Goal: Task Accomplishment & Management: Manage account settings

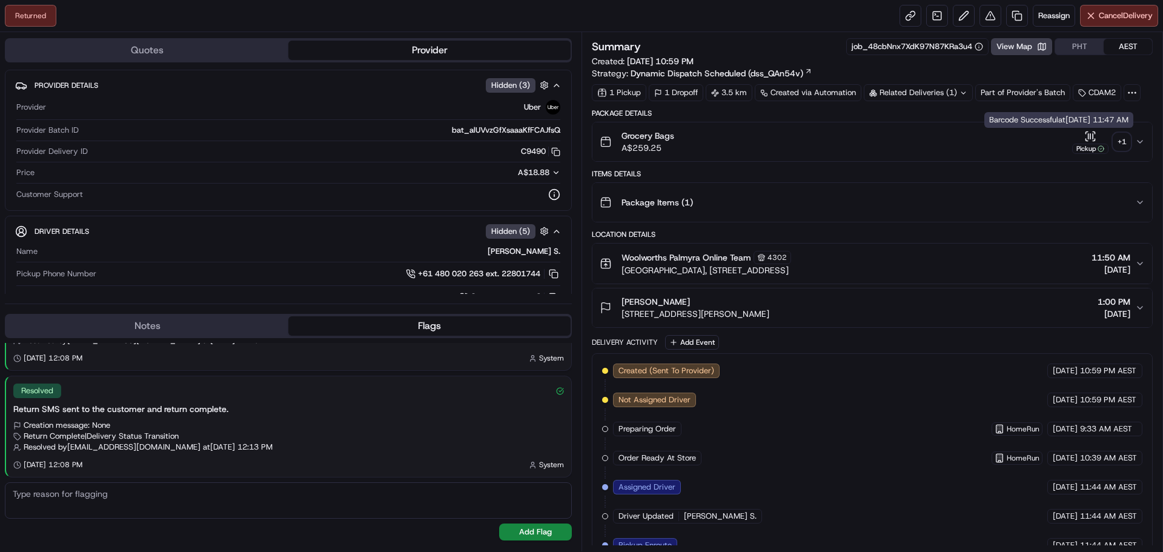
click at [1120, 145] on div "+ 1" at bounding box center [1121, 141] width 17 height 17
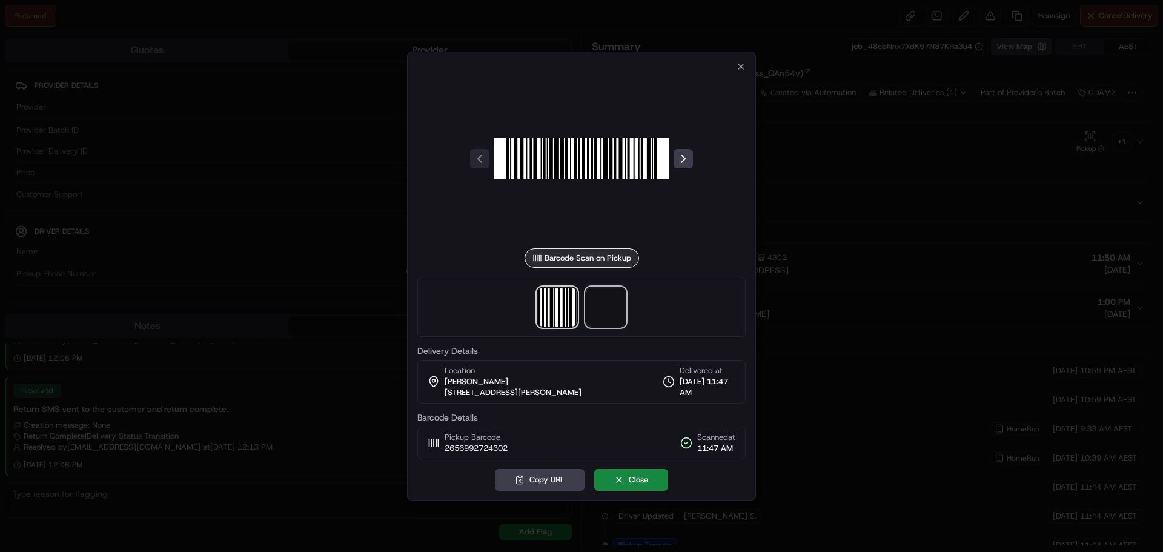
click at [608, 311] on span at bounding box center [605, 307] width 39 height 39
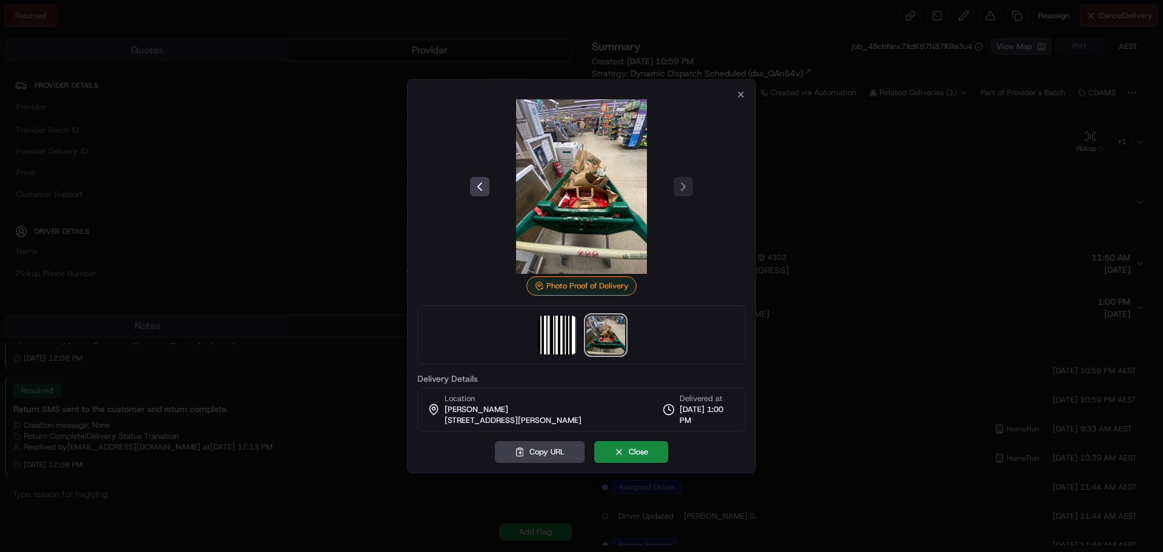
click at [819, 192] on div at bounding box center [581, 276] width 1163 height 552
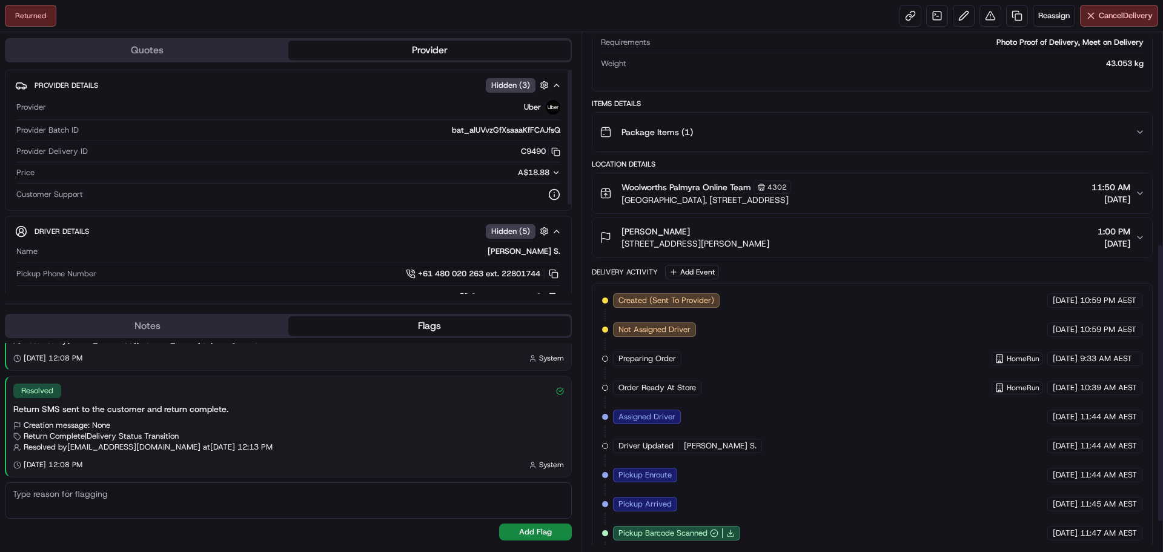
scroll to position [266, 0]
click at [1043, 19] on span "Reassign" at bounding box center [1054, 15] width 32 height 11
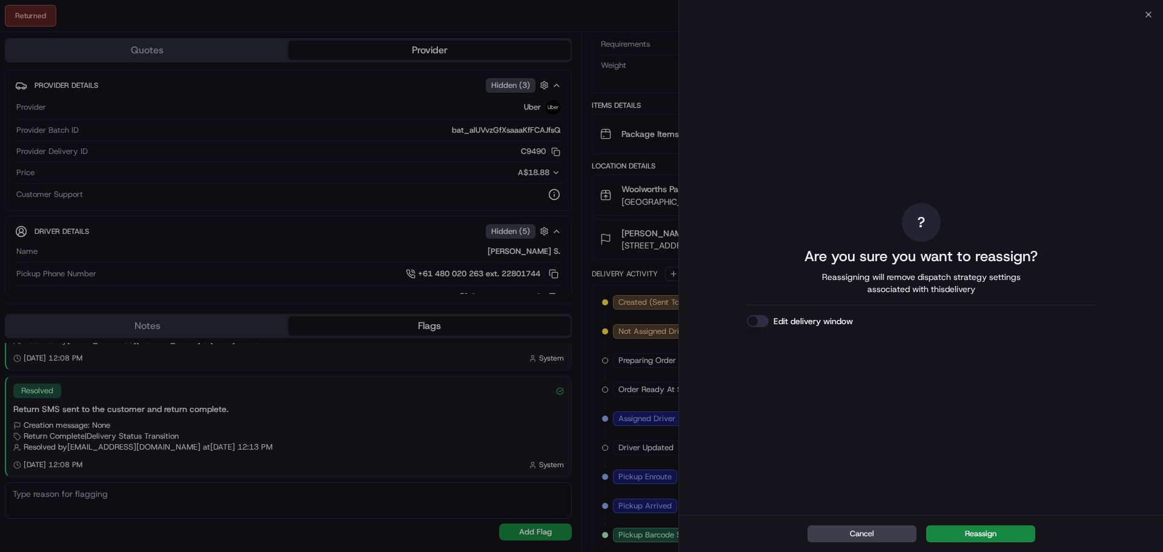
click at [771, 316] on div "Edit delivery window" at bounding box center [921, 321] width 349 height 12
click at [760, 317] on button "Edit delivery window" at bounding box center [758, 321] width 22 height 12
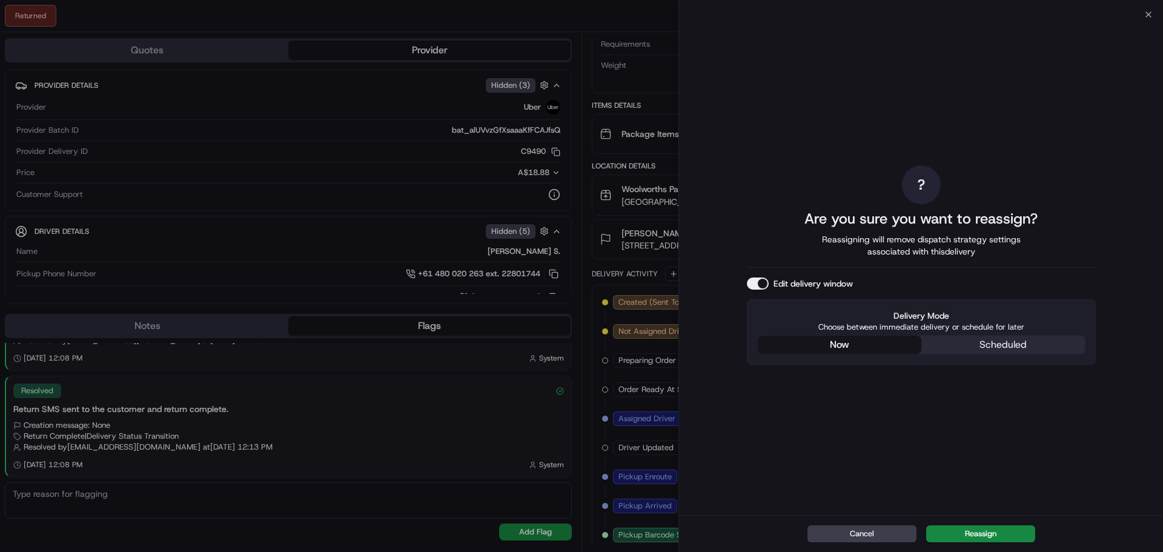
click at [851, 255] on div "? Are you sure you want to reassign? Reassigning will remove dispatch strategy …" at bounding box center [921, 265] width 349 height 496
click at [997, 538] on button "Reassign" at bounding box center [980, 533] width 109 height 17
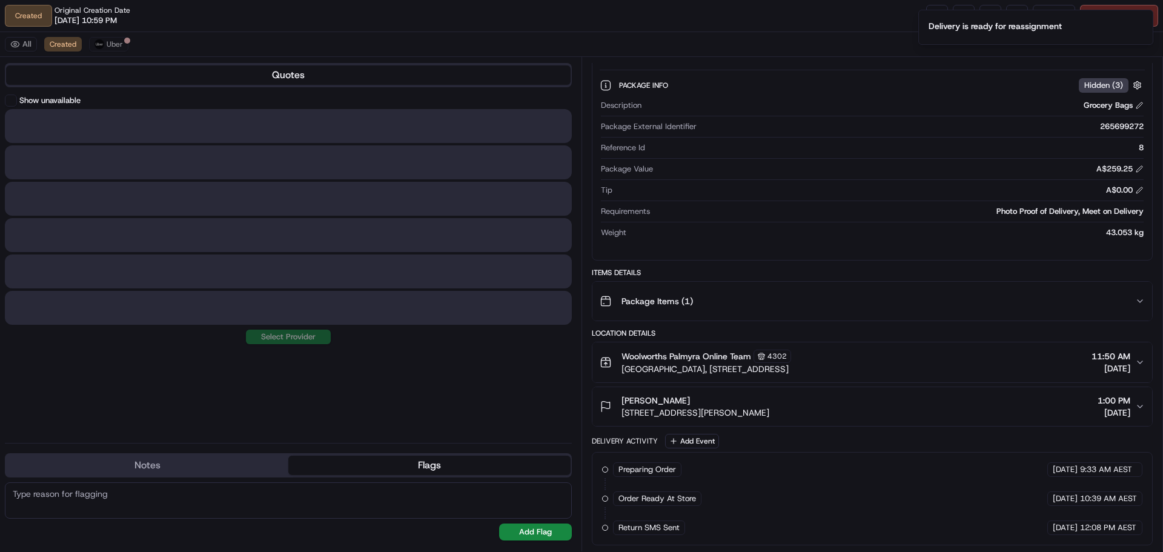
scroll to position [124, 0]
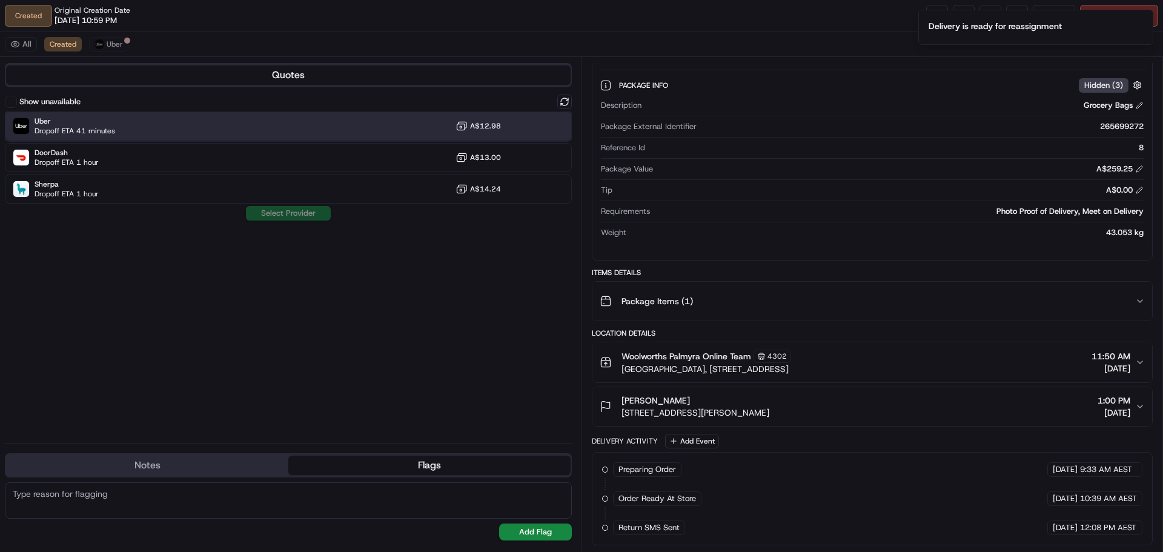
click at [181, 127] on div "Uber Dropoff ETA 41 minutes A$12.98" at bounding box center [288, 125] width 567 height 29
click at [254, 216] on button "Assign Provider" at bounding box center [288, 213] width 86 height 15
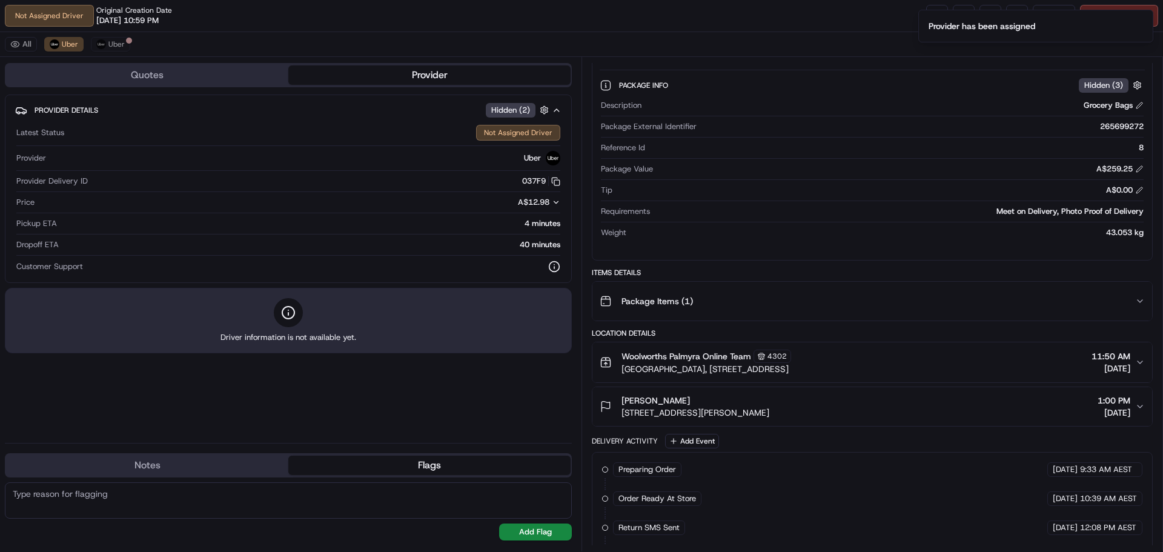
scroll to position [182, 0]
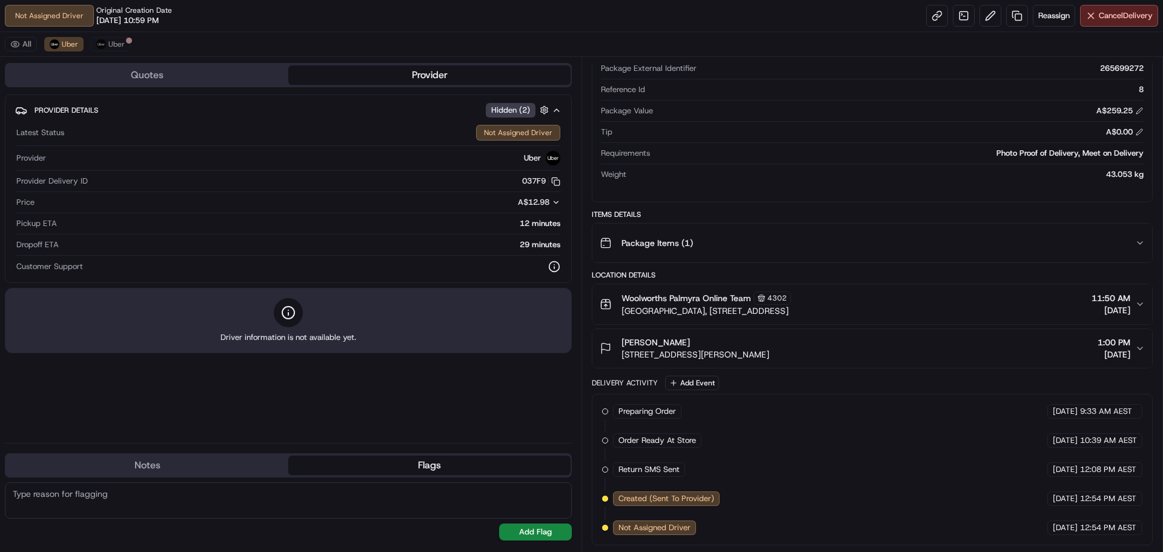
click at [863, 337] on div "[PERSON_NAME] [STREET_ADDRESS][PERSON_NAME] 1:00 PM [DATE]" at bounding box center [868, 348] width 536 height 24
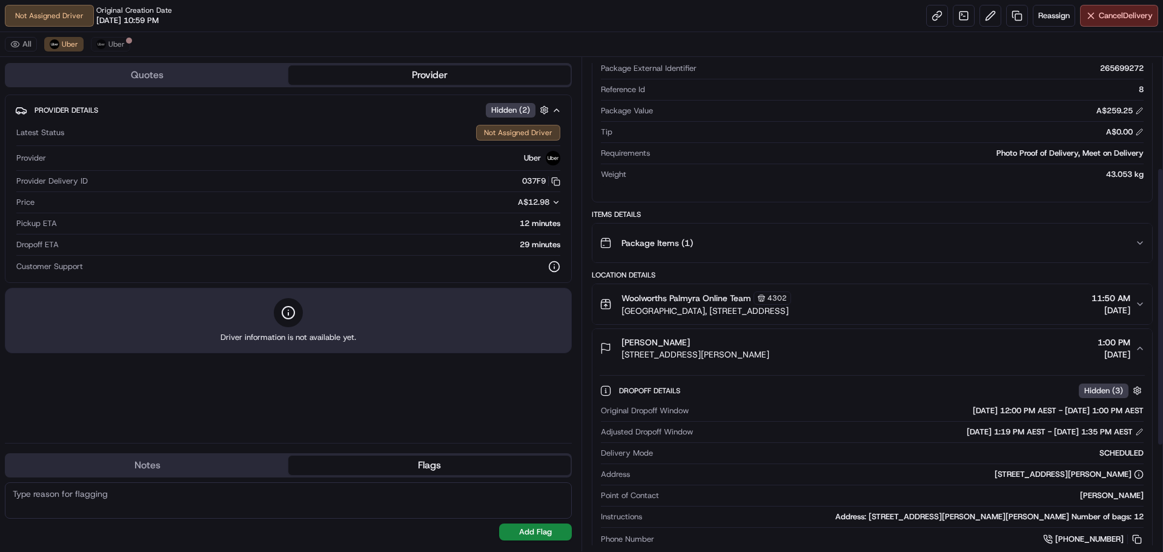
scroll to position [242, 0]
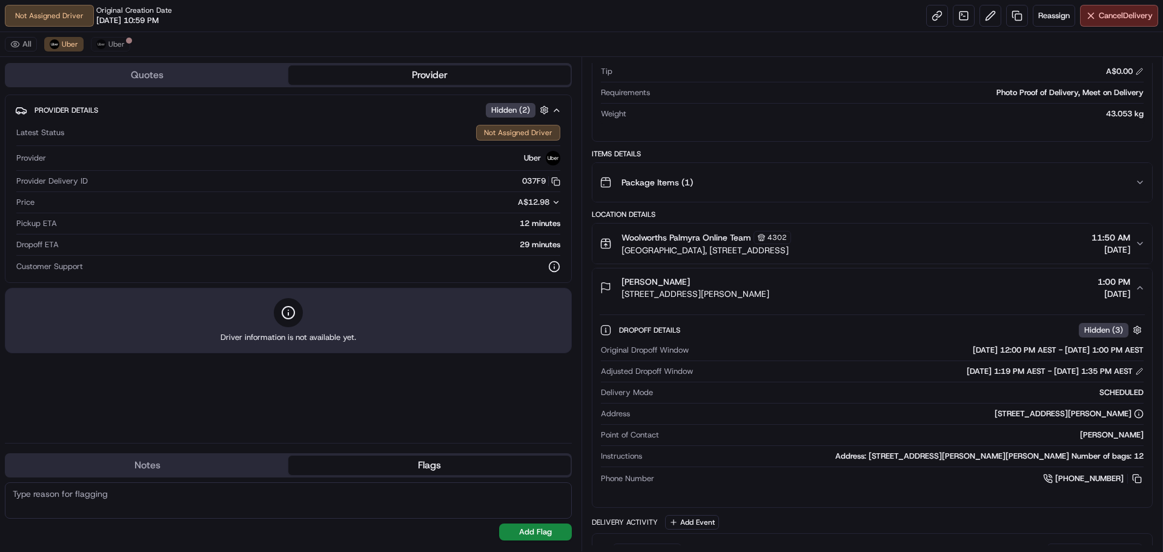
click at [812, 285] on div "[PERSON_NAME] [STREET_ADDRESS][PERSON_NAME] 1:00 PM [DATE]" at bounding box center [868, 288] width 536 height 24
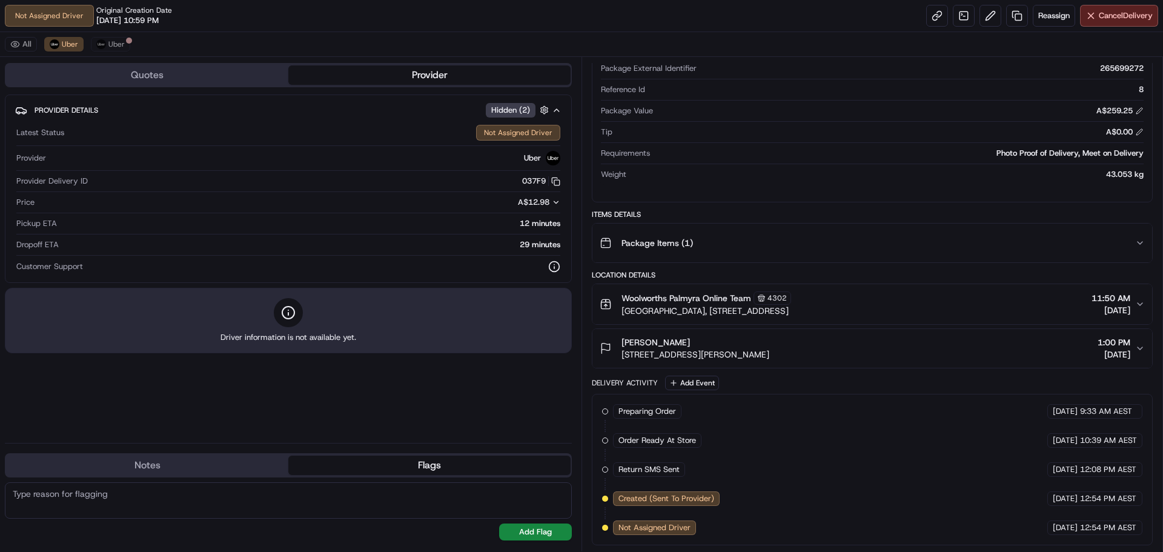
click at [857, 342] on div "[PERSON_NAME] [STREET_ADDRESS][PERSON_NAME] 1:00 PM [DATE]" at bounding box center [868, 348] width 536 height 24
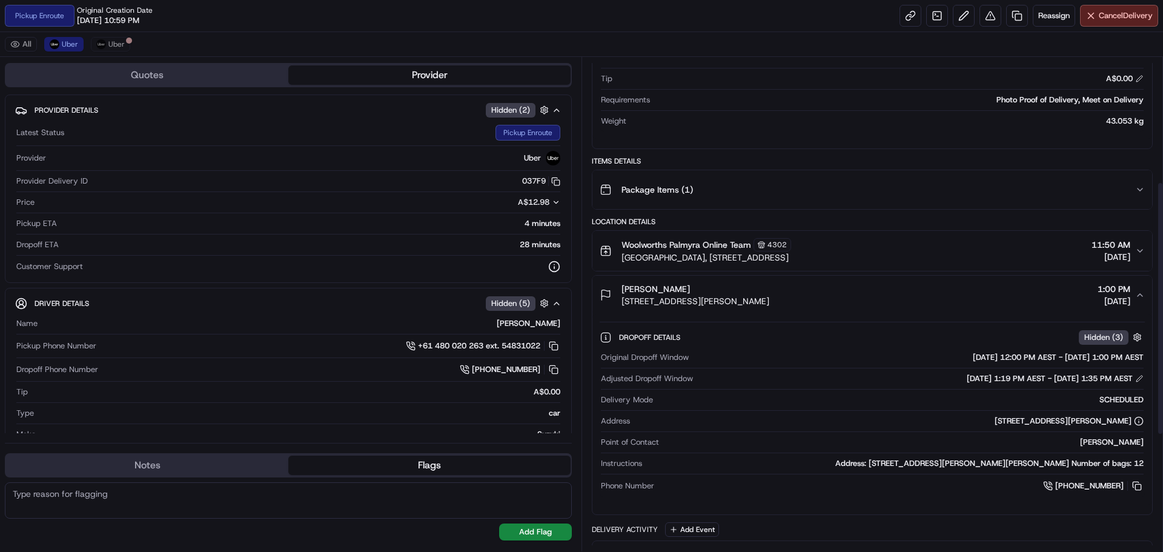
scroll to position [242, 0]
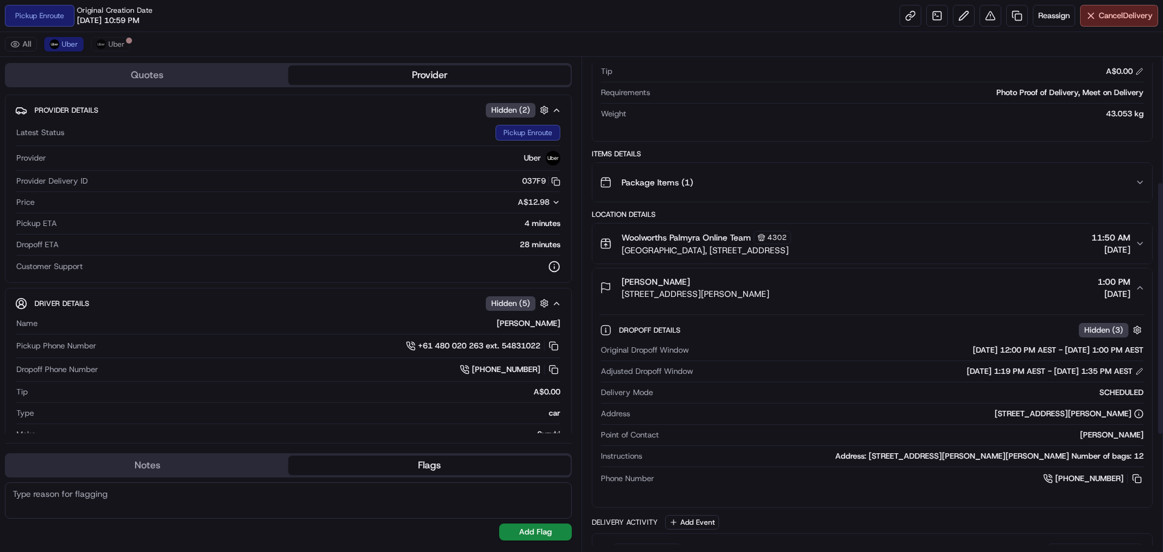
click at [1040, 236] on div "Woolworths Palmyra Online Team [STREET_ADDRESS][GEOGRAPHIC_DATA], [STREET_ADDRE…" at bounding box center [868, 243] width 536 height 25
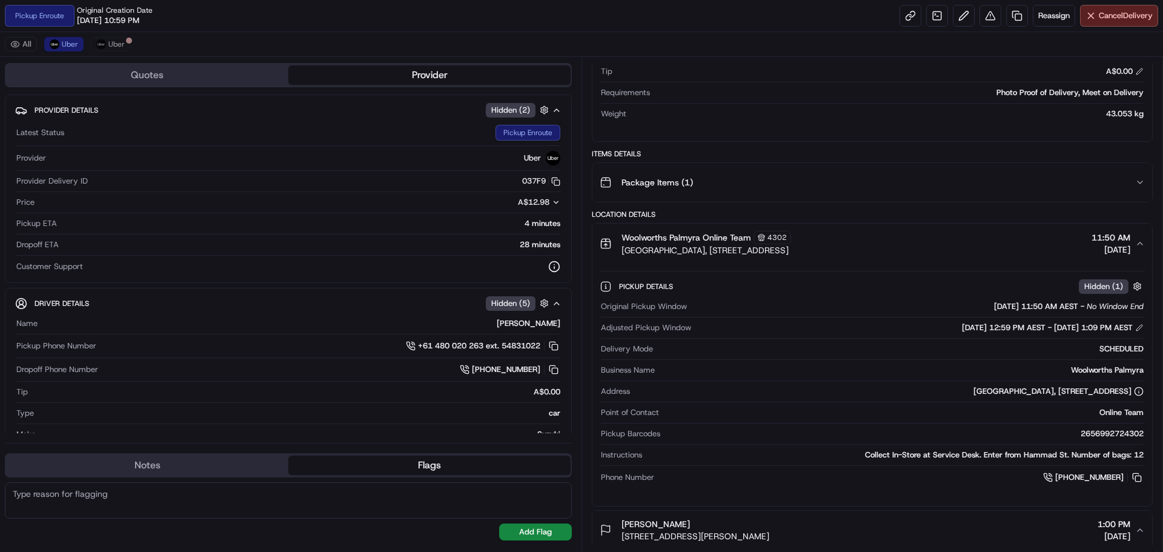
scroll to position [363, 0]
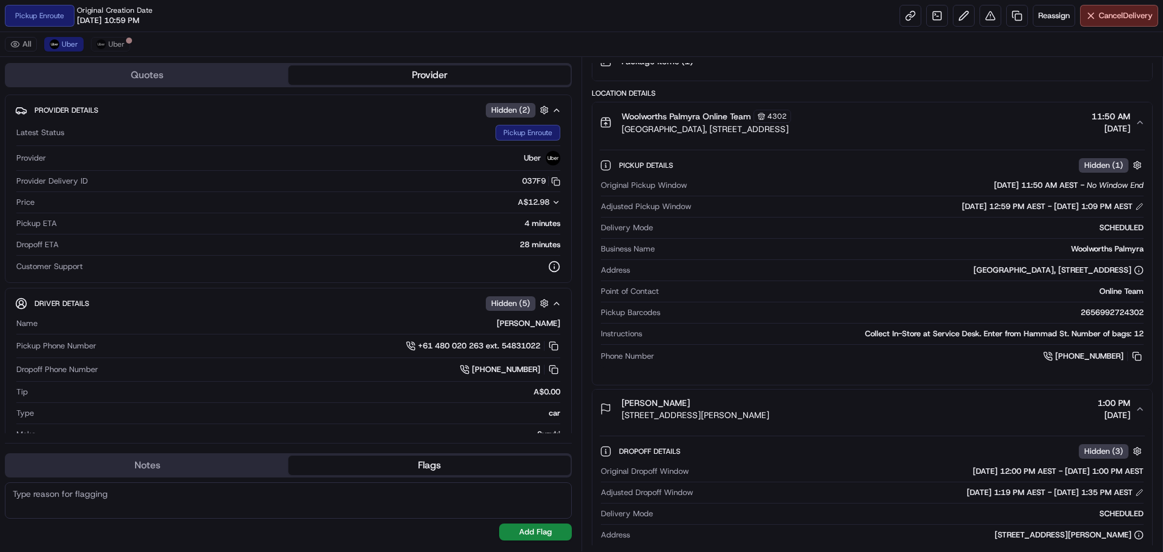
click at [1126, 334] on div "Collect In-Store at Service Desk. Enter from Hammad St. Number of bags: 12" at bounding box center [895, 333] width 497 height 11
click at [1138, 205] on button at bounding box center [1139, 206] width 8 height 8
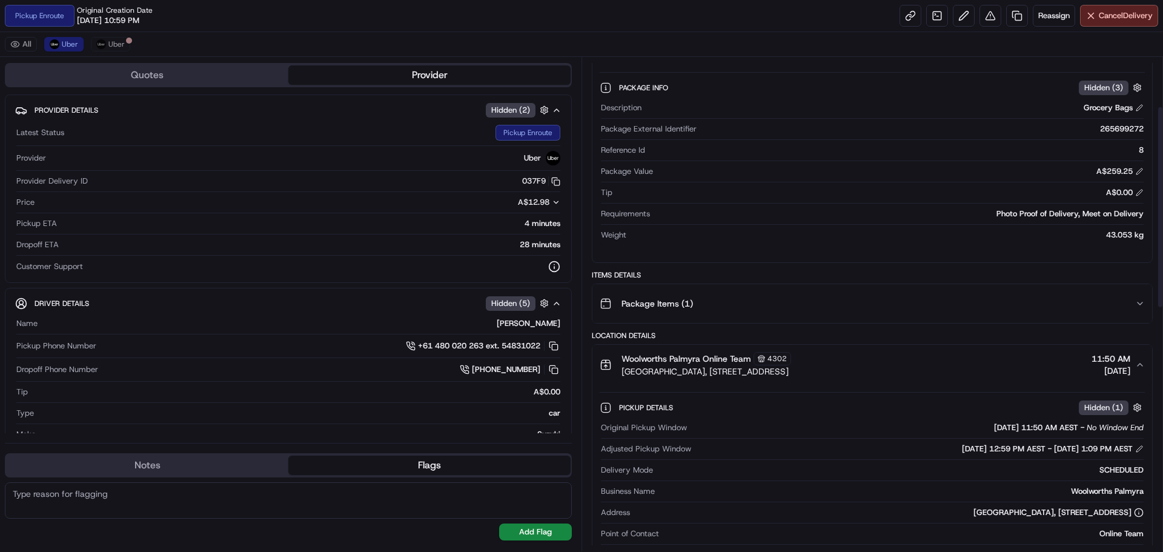
scroll to position [0, 0]
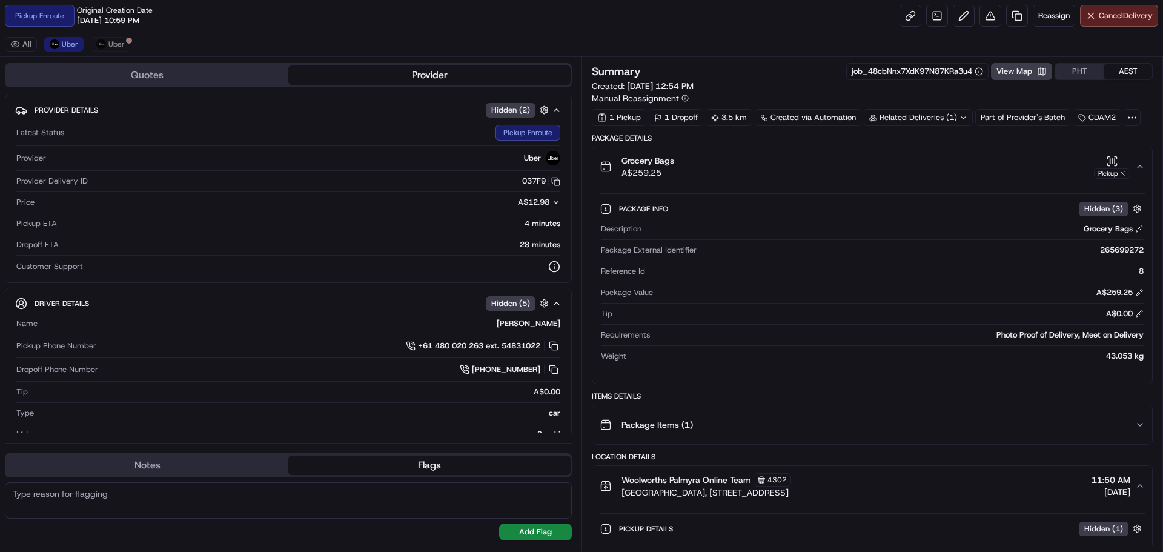
click at [1135, 228] on div "Grocery Bags" at bounding box center [1114, 229] width 60 height 11
click at [1136, 228] on button at bounding box center [1139, 229] width 8 height 8
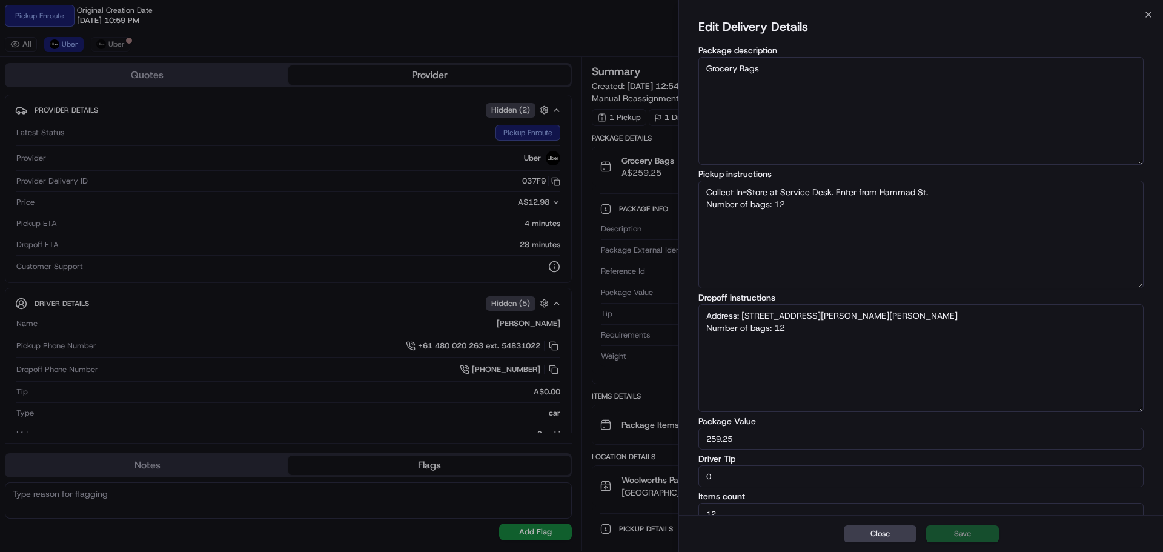
click at [822, 323] on textarea "Address: [STREET_ADDRESS][PERSON_NAME][PERSON_NAME] Number of bags: 12" at bounding box center [921, 358] width 445 height 108
type textarea "Collect In-Store at Service Desk. Enter from Hammad St. Number of bags: 12"
paste textarea "Attadale Playgroup"
type textarea "Address: [STREET_ADDRESS][PERSON_NAME][PERSON_NAME] Number of bags: 12 Attadale…"
click at [961, 532] on button "Save" at bounding box center [962, 533] width 73 height 17
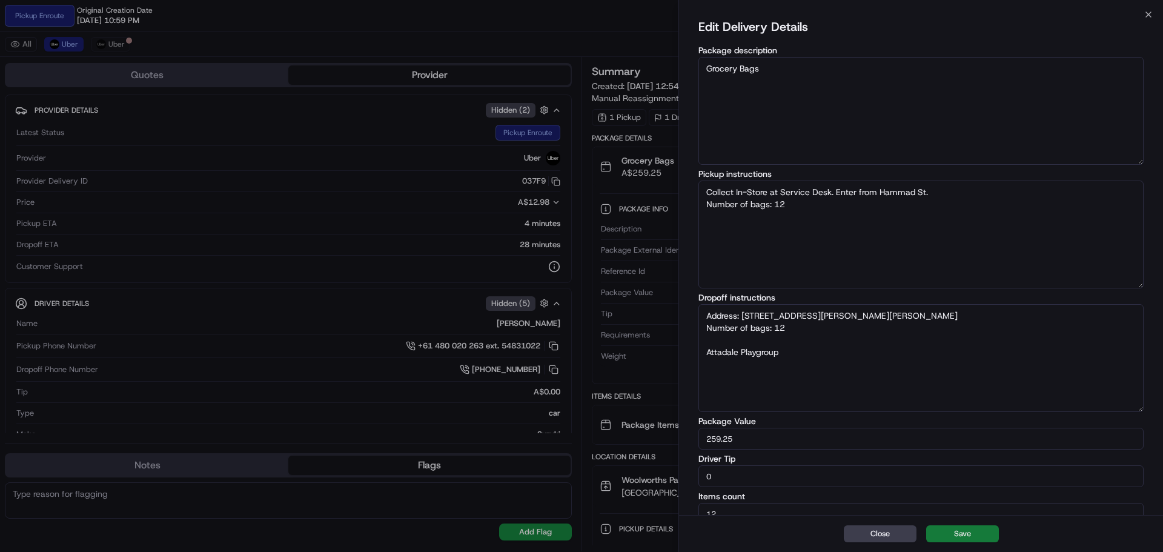
type textarea "Collect In-Store at Service Desk. Enter from Hammad St. Number of bags: 12"
